Goal: Check status: Check status

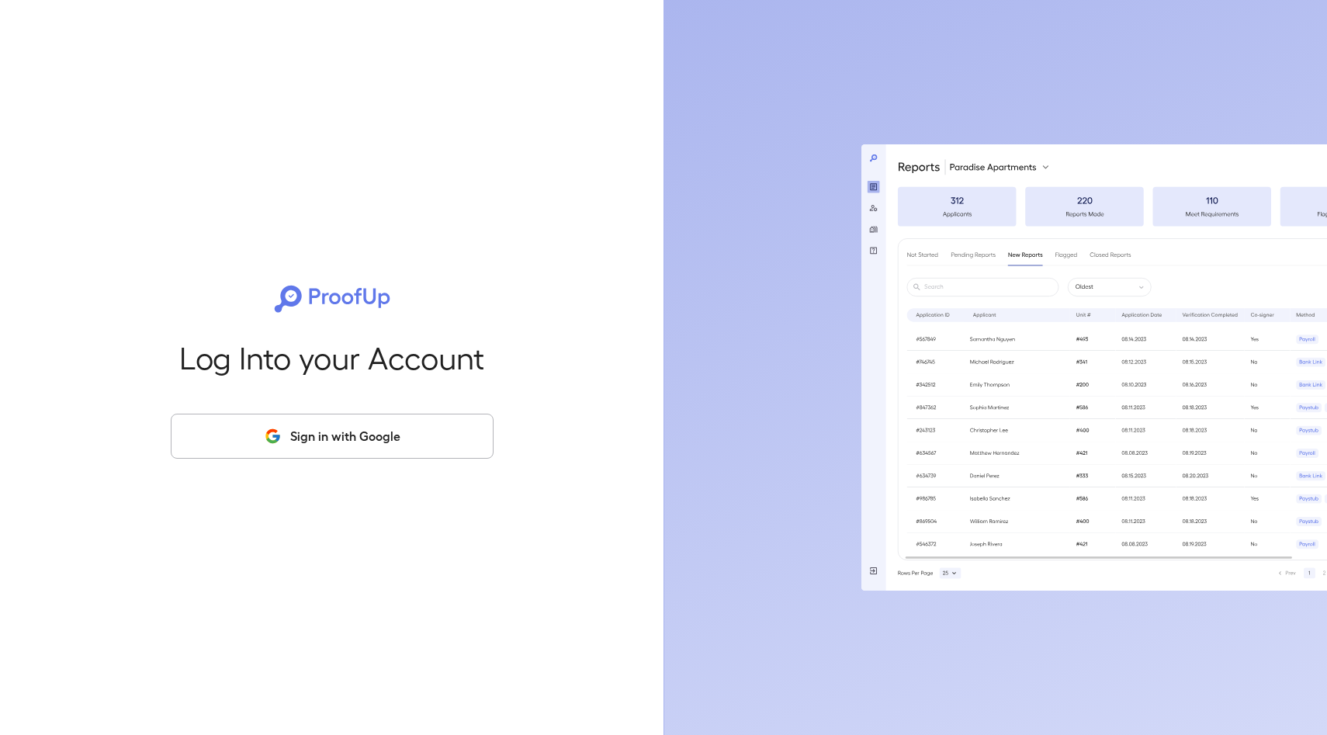
click at [414, 439] on button "Sign in with Google" at bounding box center [332, 436] width 323 height 45
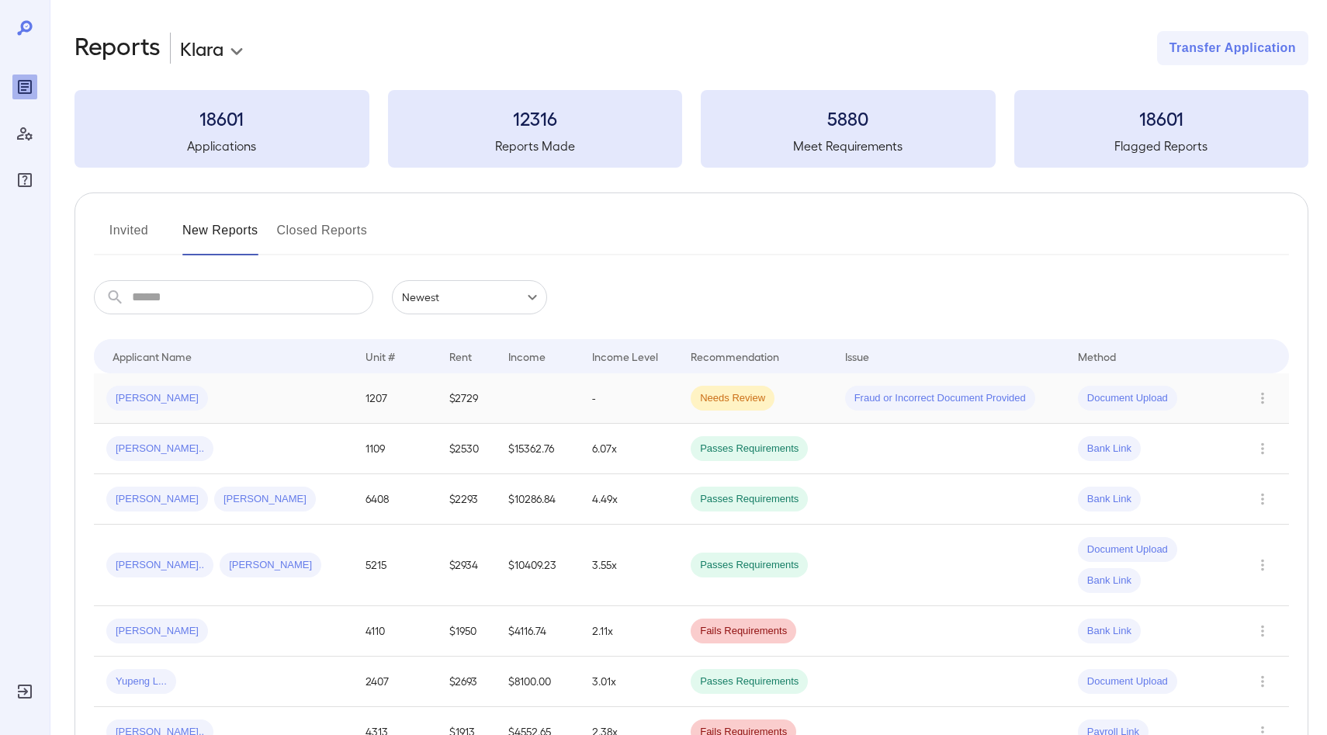
click at [158, 394] on span "Daniel S..." at bounding box center [157, 398] width 102 height 15
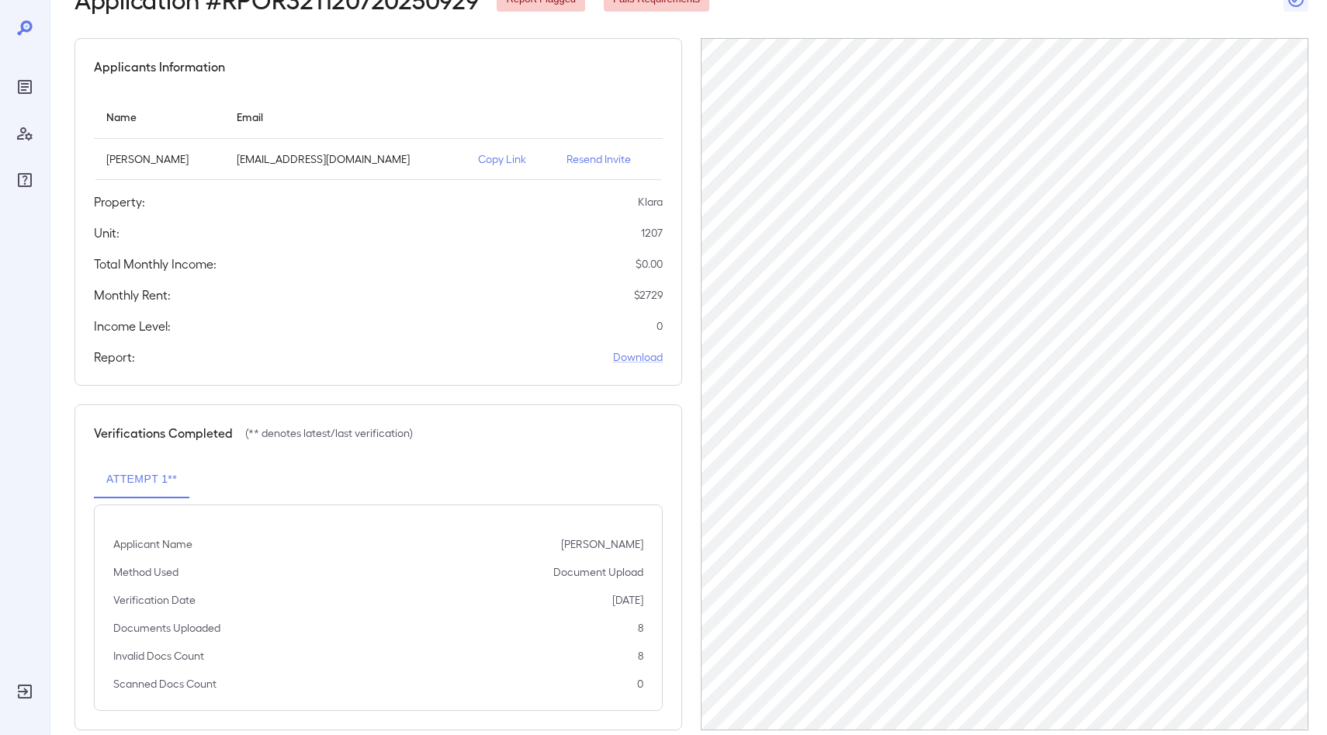
scroll to position [128, 0]
